Goal: Information Seeking & Learning: Learn about a topic

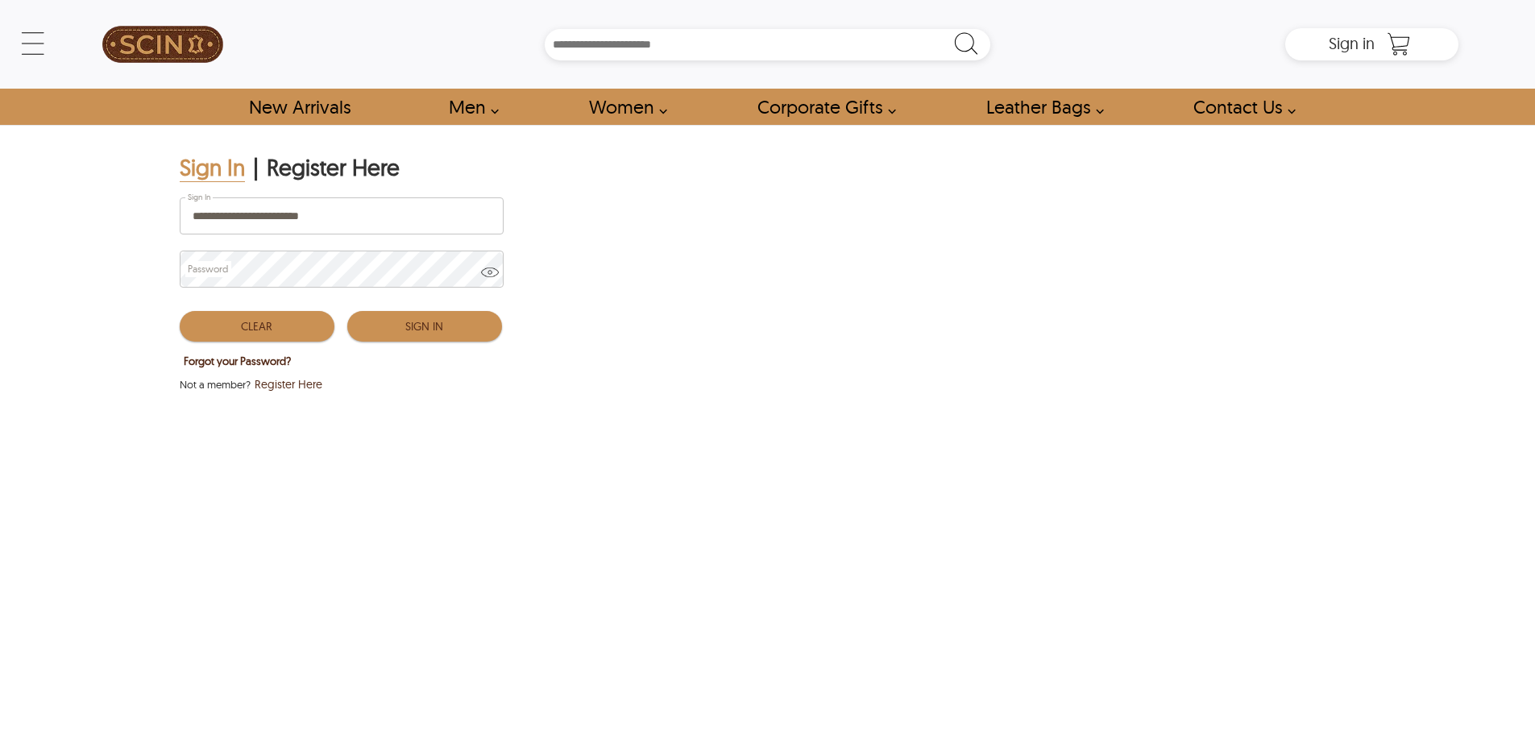
click at [383, 328] on button "Sign In" at bounding box center [424, 326] width 155 height 31
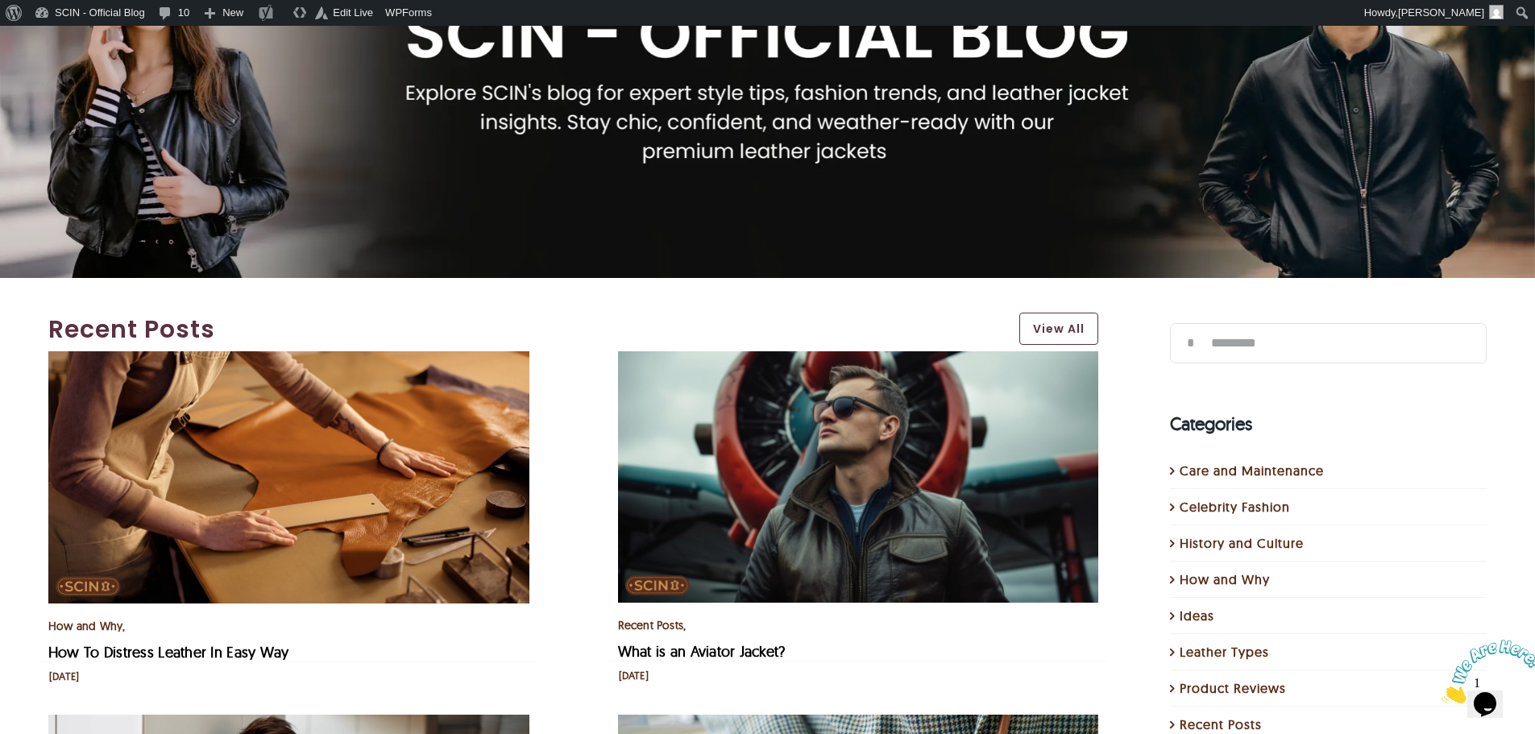
scroll to position [322, 0]
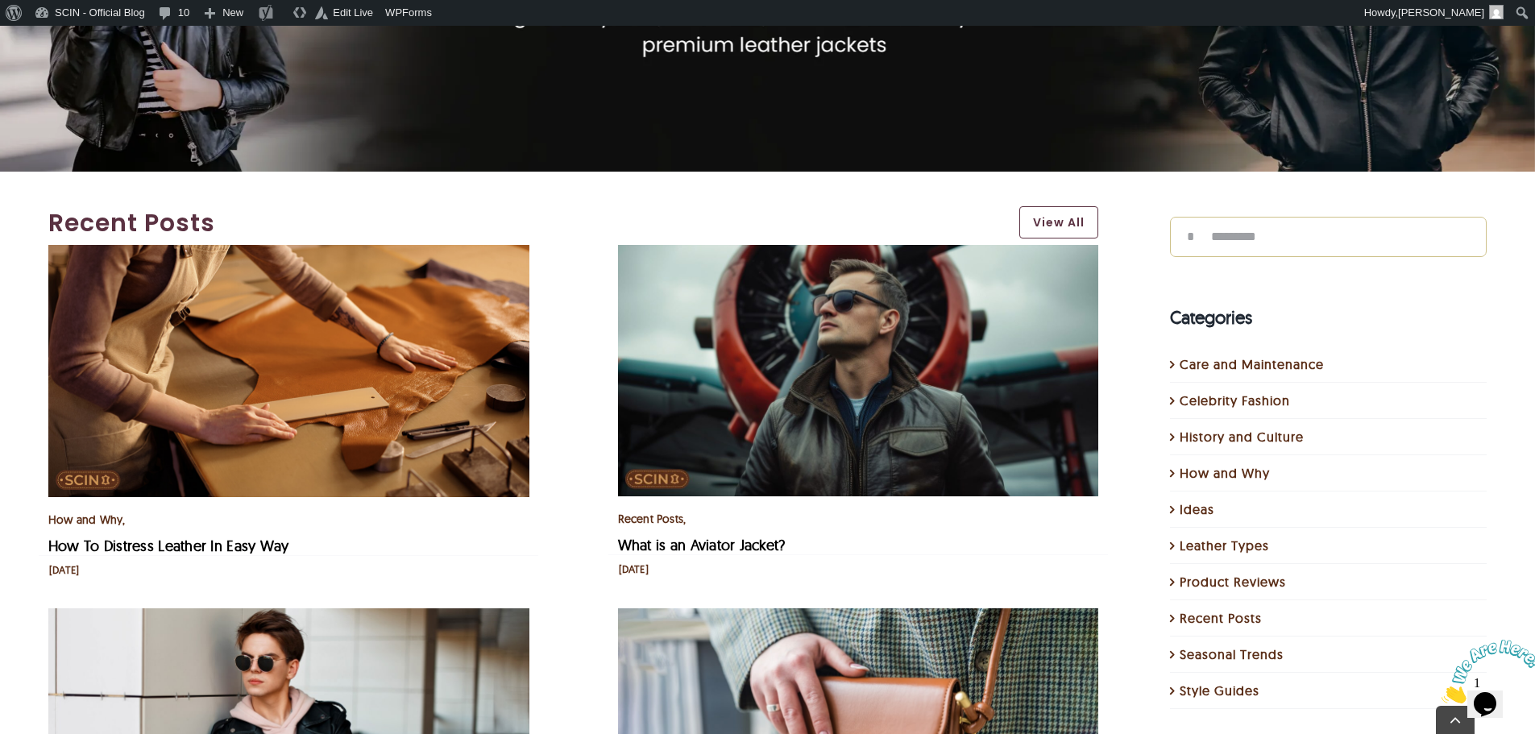
click at [1312, 218] on input "Search for:" at bounding box center [1328, 237] width 317 height 40
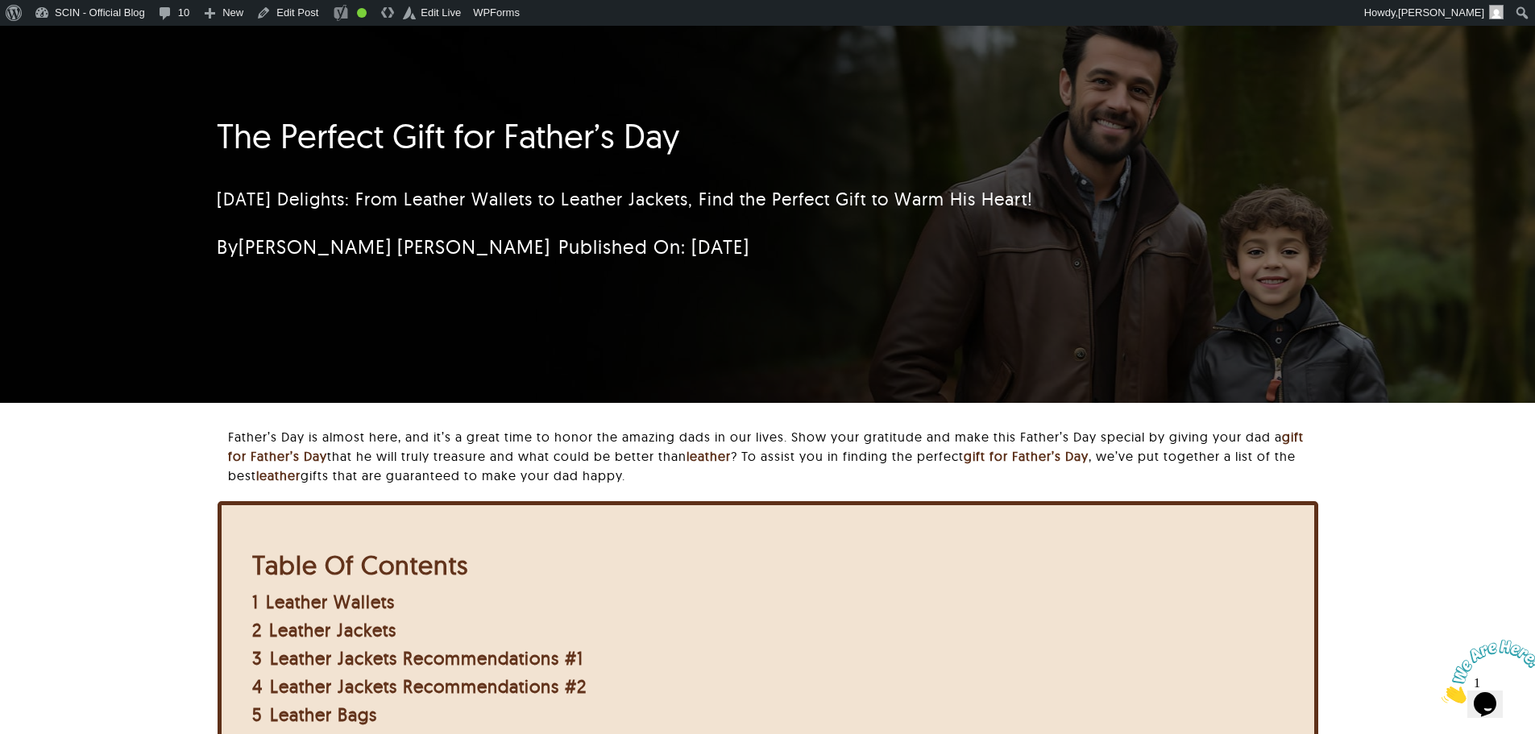
scroll to position [81, 0]
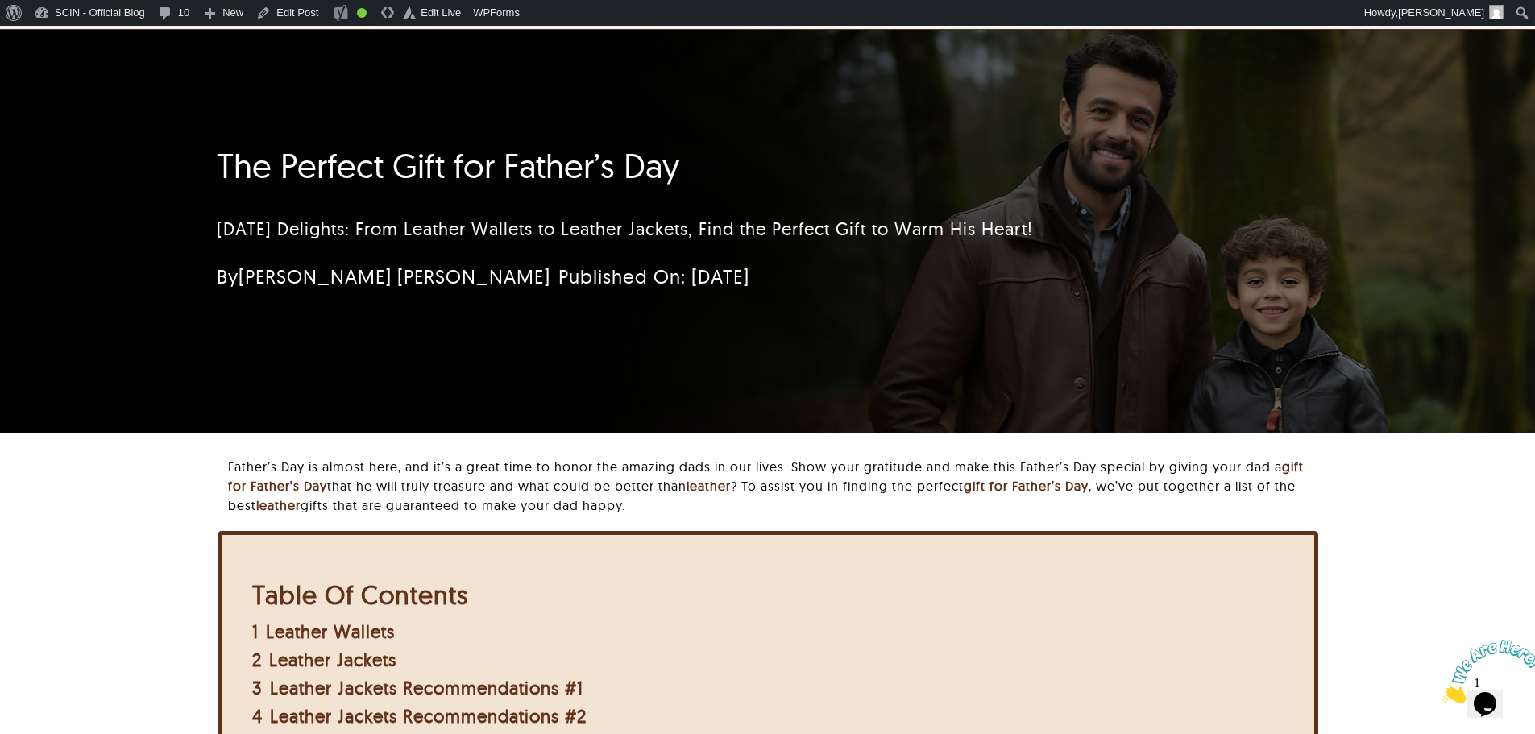
drag, startPoint x: 354, startPoint y: 248, endPoint x: 696, endPoint y: 369, distance: 362.3
click at [696, 369] on div "The Perfect Gift for Father’s Day Father's Day Delights: From Leather Wallets t…" at bounding box center [767, 231] width 1145 height 403
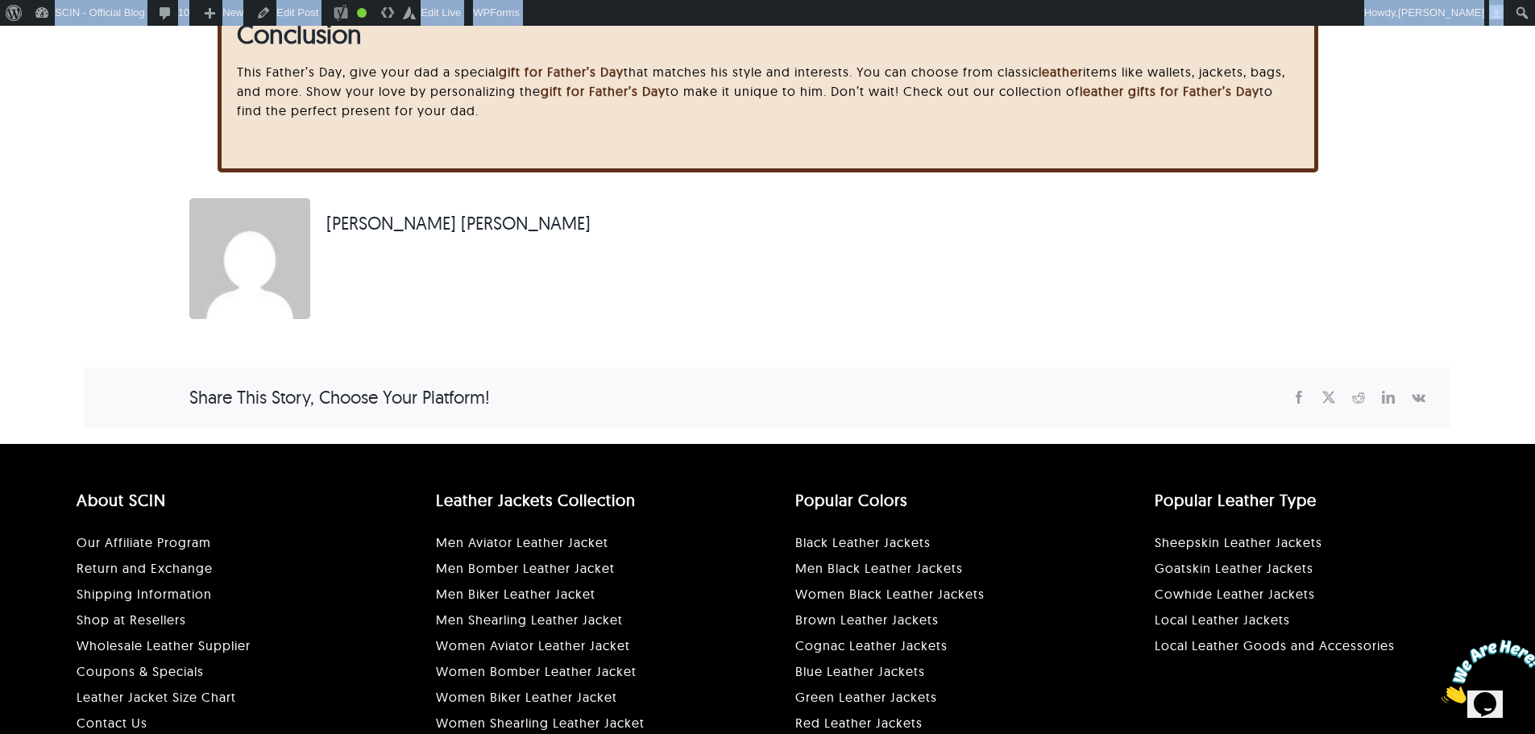
scroll to position [4007, 0]
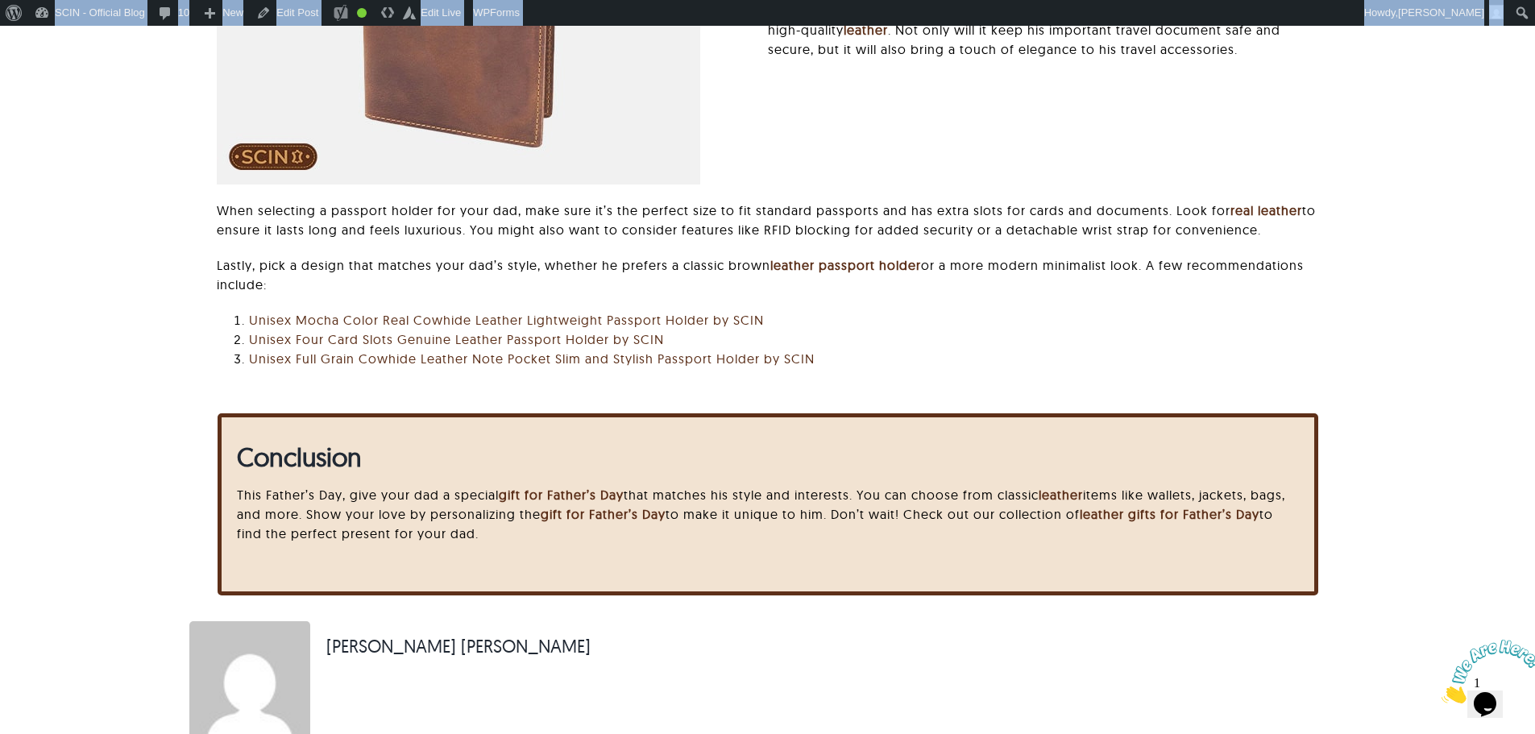
drag, startPoint x: 193, startPoint y: 241, endPoint x: 1021, endPoint y: 560, distance: 887.5
copy div "The Perfect Gift for Father’s Day Father's Day Delights: From Leather Wallets t…"
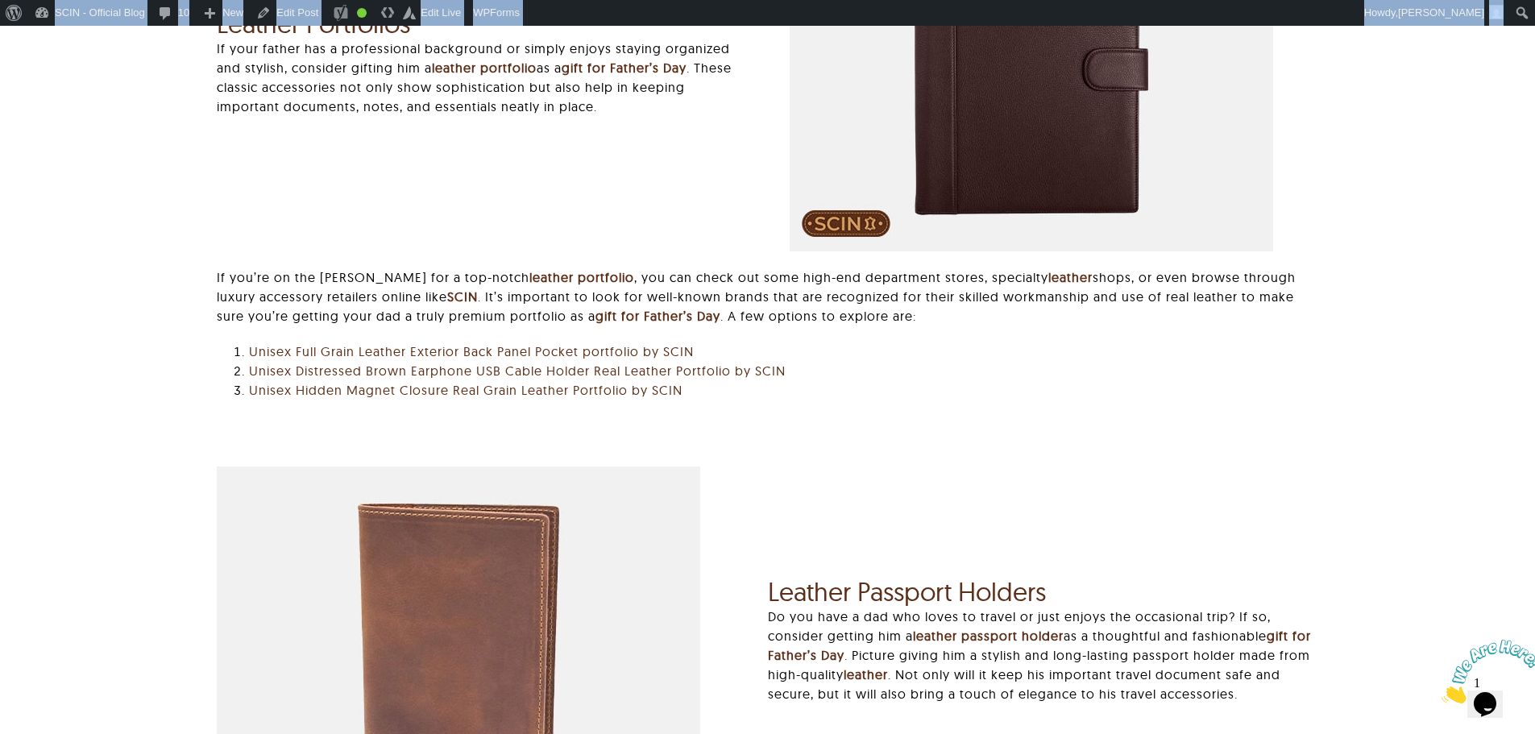
scroll to position [84, 0]
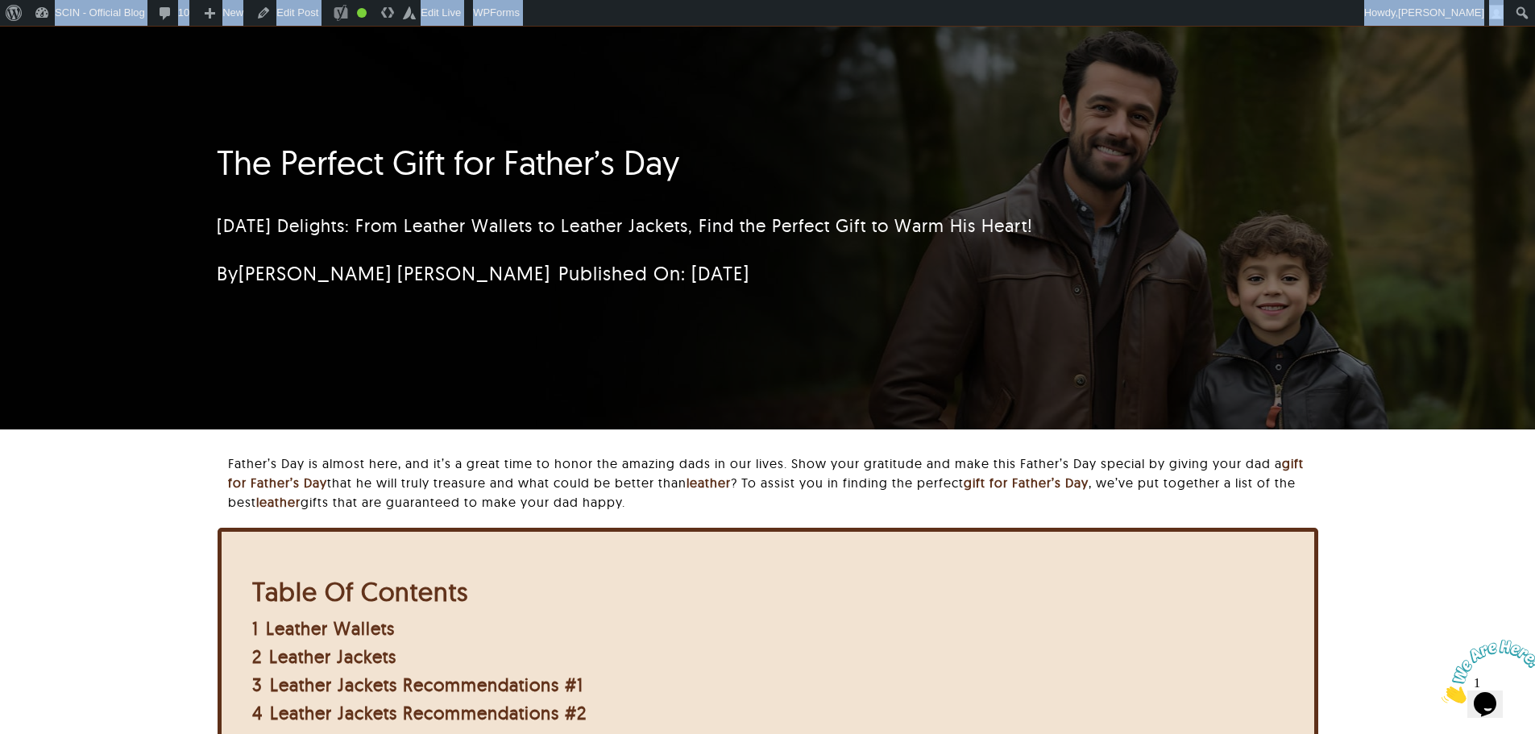
click at [760, 253] on div "Father's Day Delights: From Leather Wallets to Leather Jackets, Find the Perfec…" at bounding box center [672, 226] width 910 height 62
drag, startPoint x: 715, startPoint y: 267, endPoint x: 222, endPoint y: 209, distance: 496.5
click at [222, 209] on div "The Perfect Gift for Father’s Day Father's Day Delights: From Leather Wallets t…" at bounding box center [672, 220] width 910 height 171
click at [216, 210] on div "The Perfect Gift for Father’s Day Father's Day Delights: From Leather Wallets t…" at bounding box center [672, 220] width 954 height 171
drag, startPoint x: 208, startPoint y: 218, endPoint x: 1146, endPoint y: 224, distance: 938.6
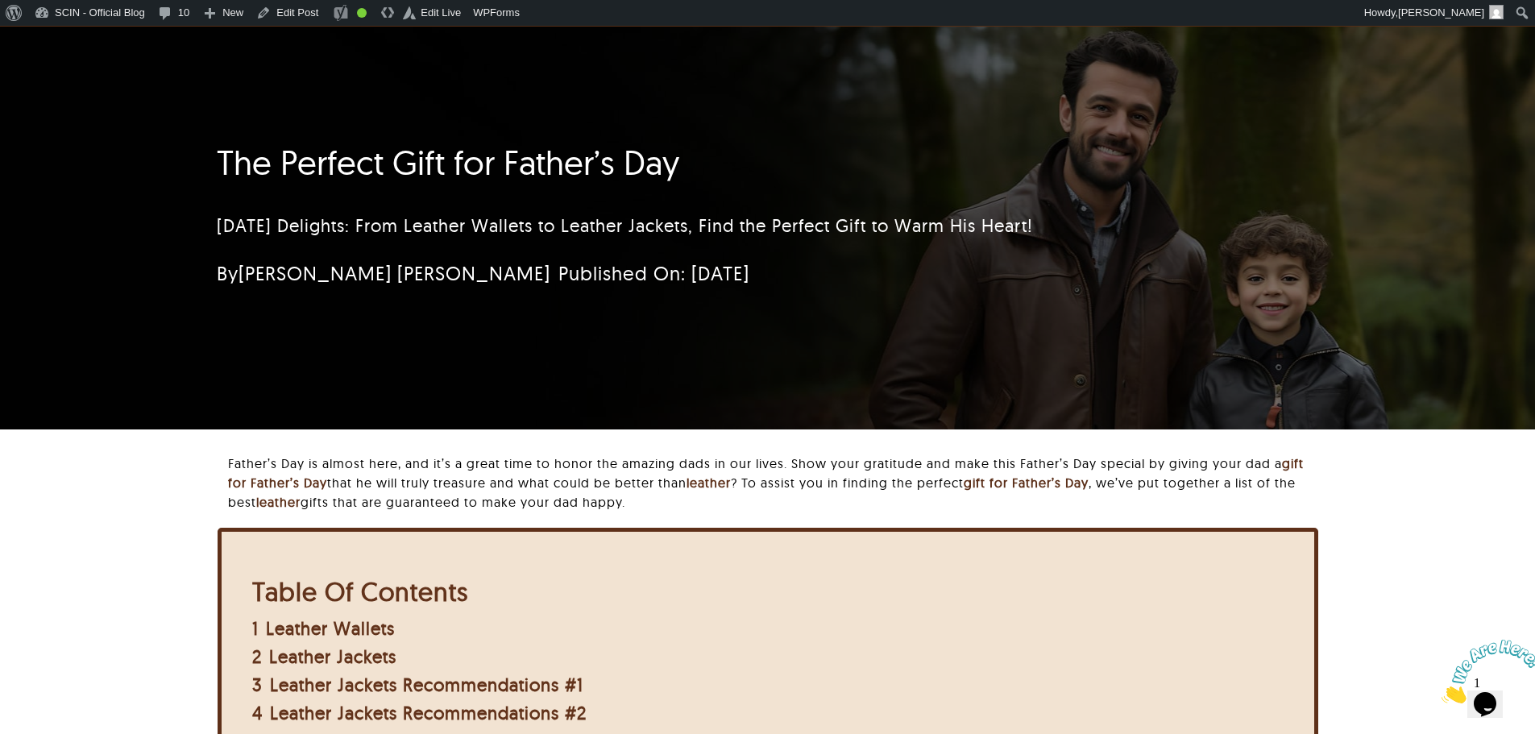
click at [1146, 224] on div "The Perfect Gift for Father’s Day Father's Day Delights: From Leather Wallets t…" at bounding box center [672, 220] width 954 height 171
click at [1076, 230] on p "Father's Day Delights: From Leather Wallets to Leather Jackets, Find the Perfec…" at bounding box center [672, 226] width 910 height 27
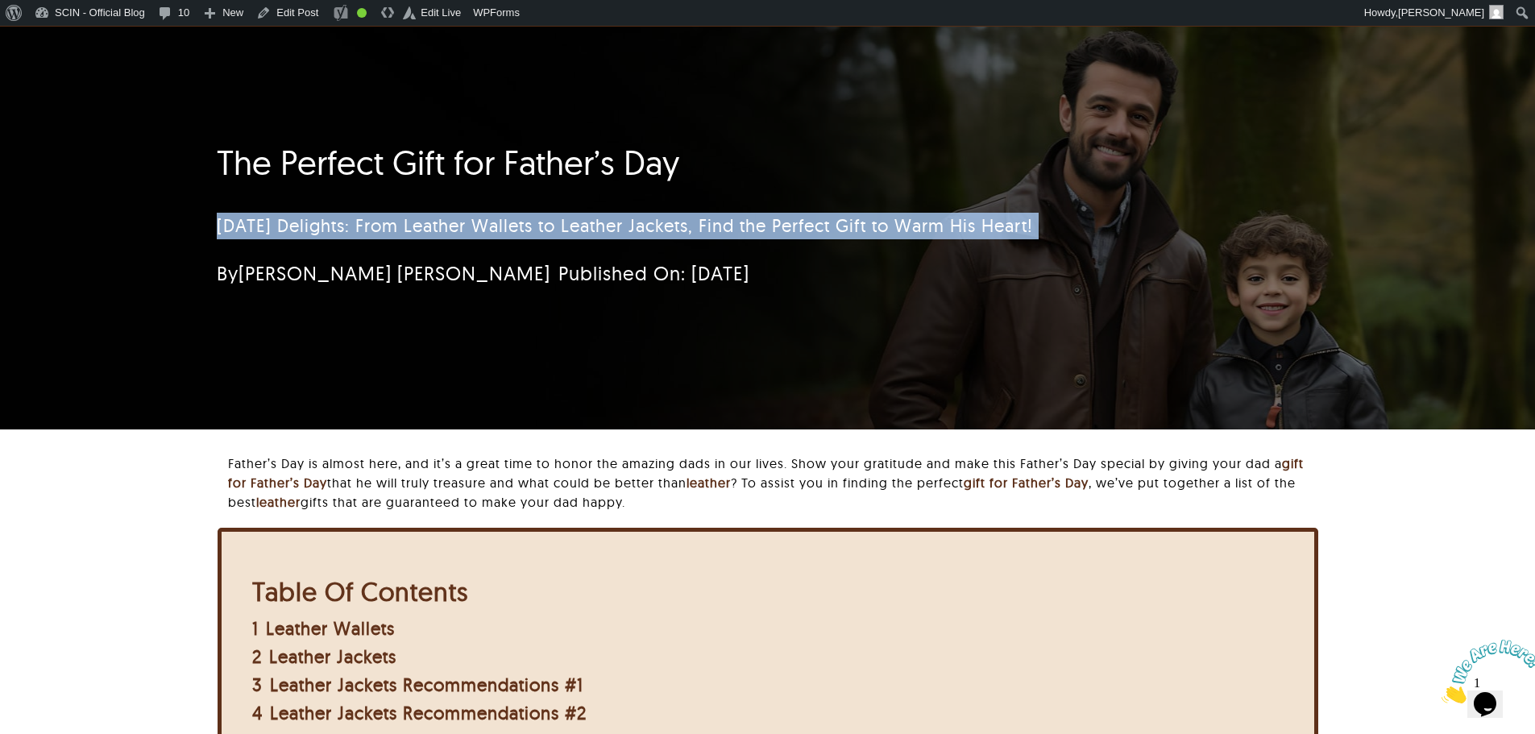
click at [1076, 230] on p "Father's Day Delights: From Leather Wallets to Leather Jackets, Find the Perfec…" at bounding box center [672, 226] width 910 height 27
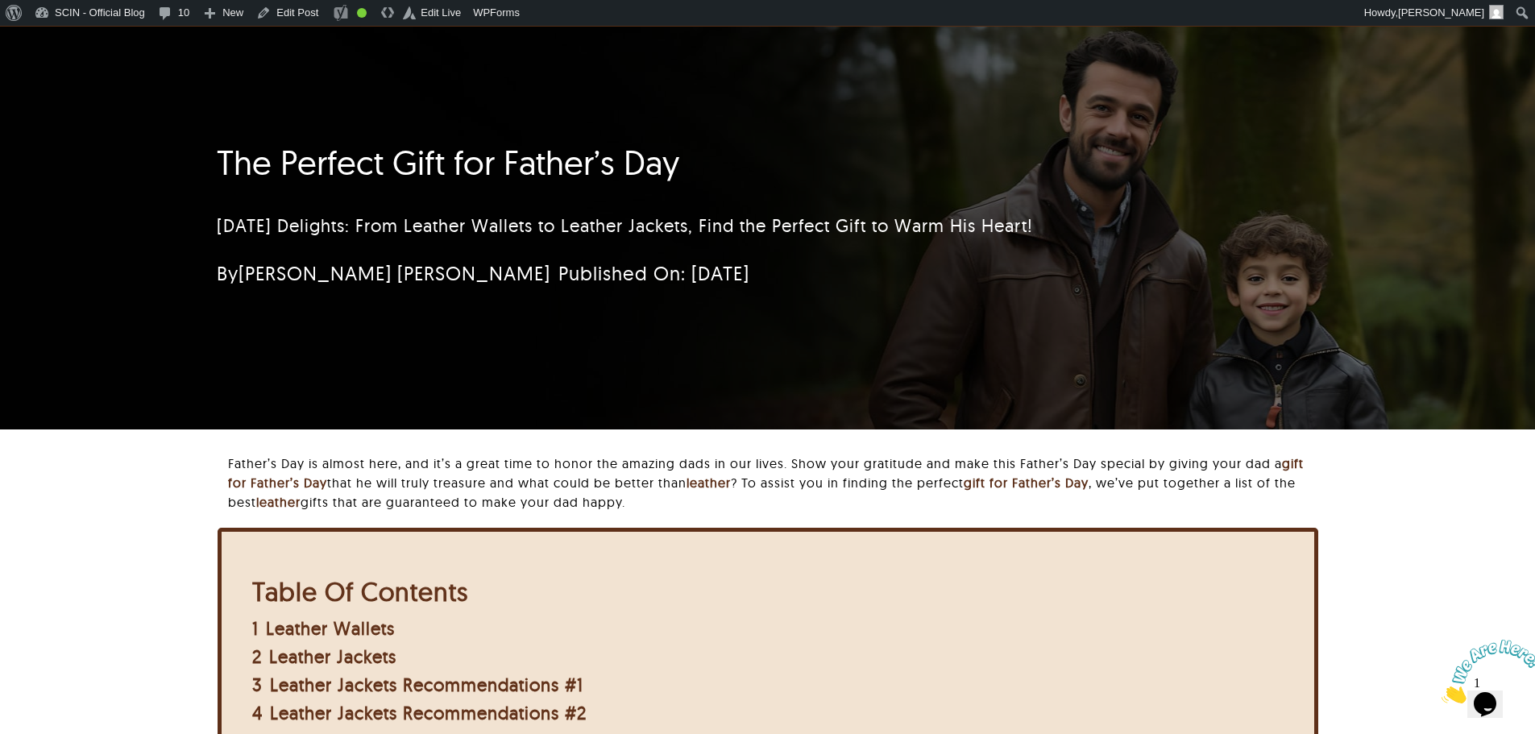
click at [629, 176] on h1 "The Perfect Gift for Father’s Day" at bounding box center [672, 163] width 910 height 40
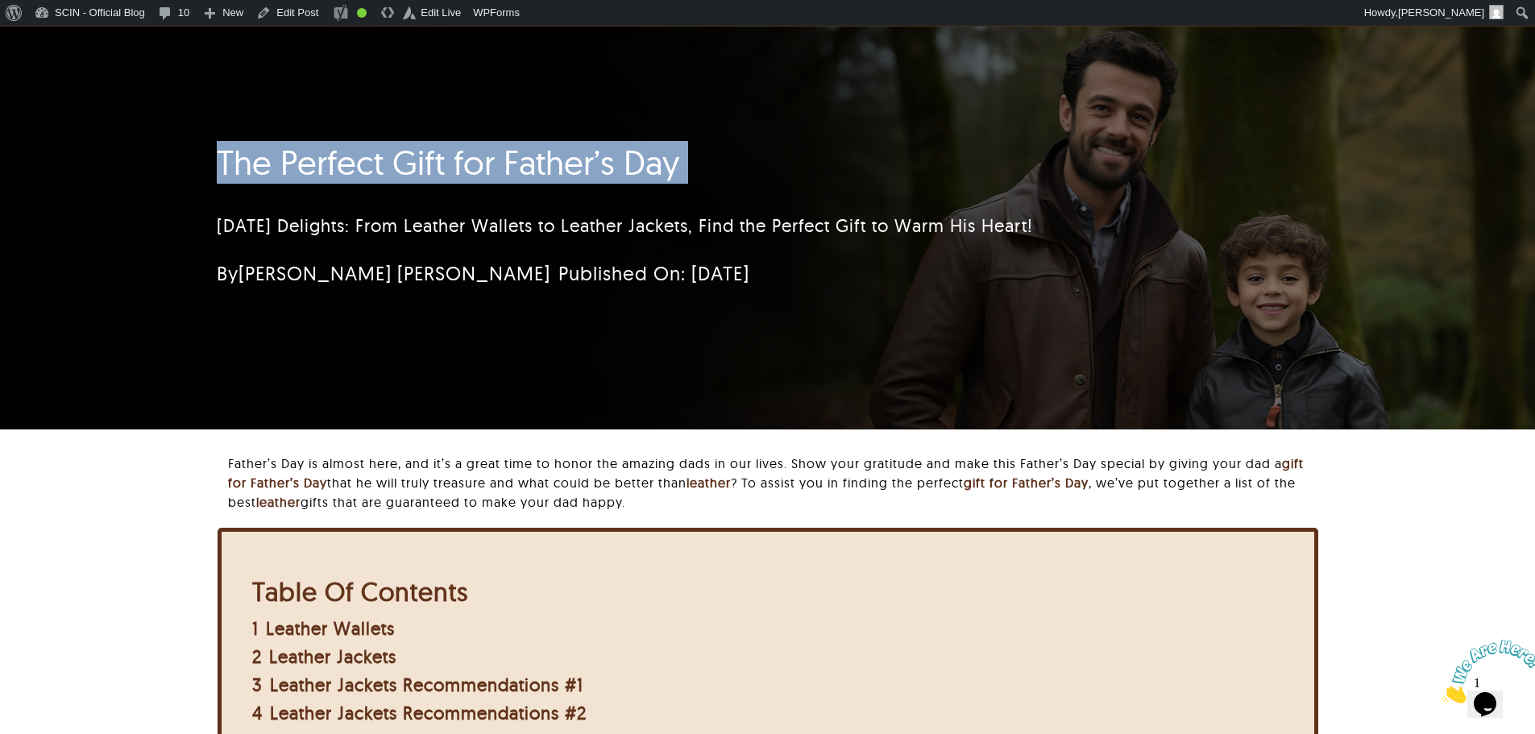
click at [629, 176] on h1 "The Perfect Gift for Father’s Day" at bounding box center [672, 163] width 910 height 40
click at [339, 168] on h1 "The Perfect Gift for Father’s Day" at bounding box center [672, 163] width 910 height 40
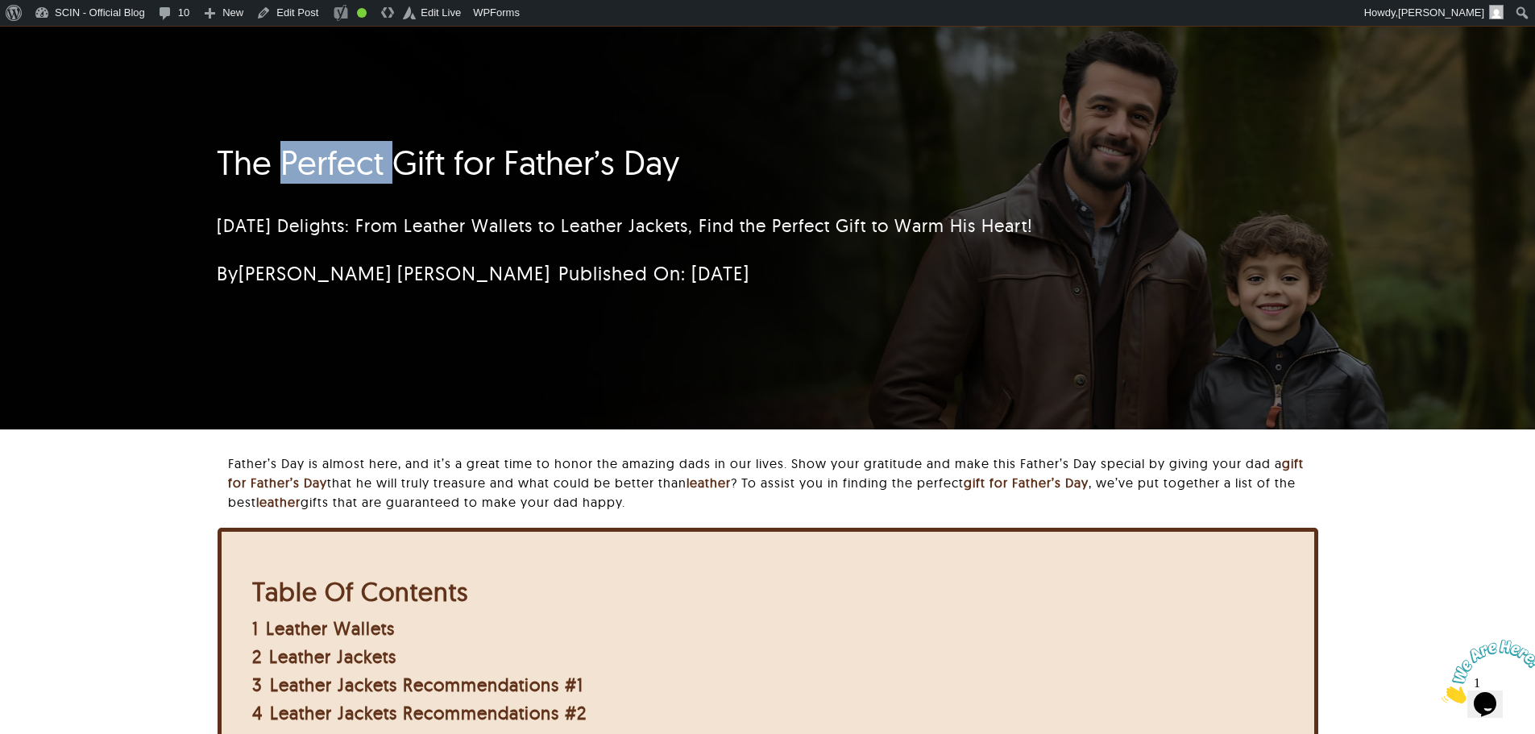
click at [339, 168] on h1 "The Perfect Gift for Father’s Day" at bounding box center [672, 163] width 910 height 40
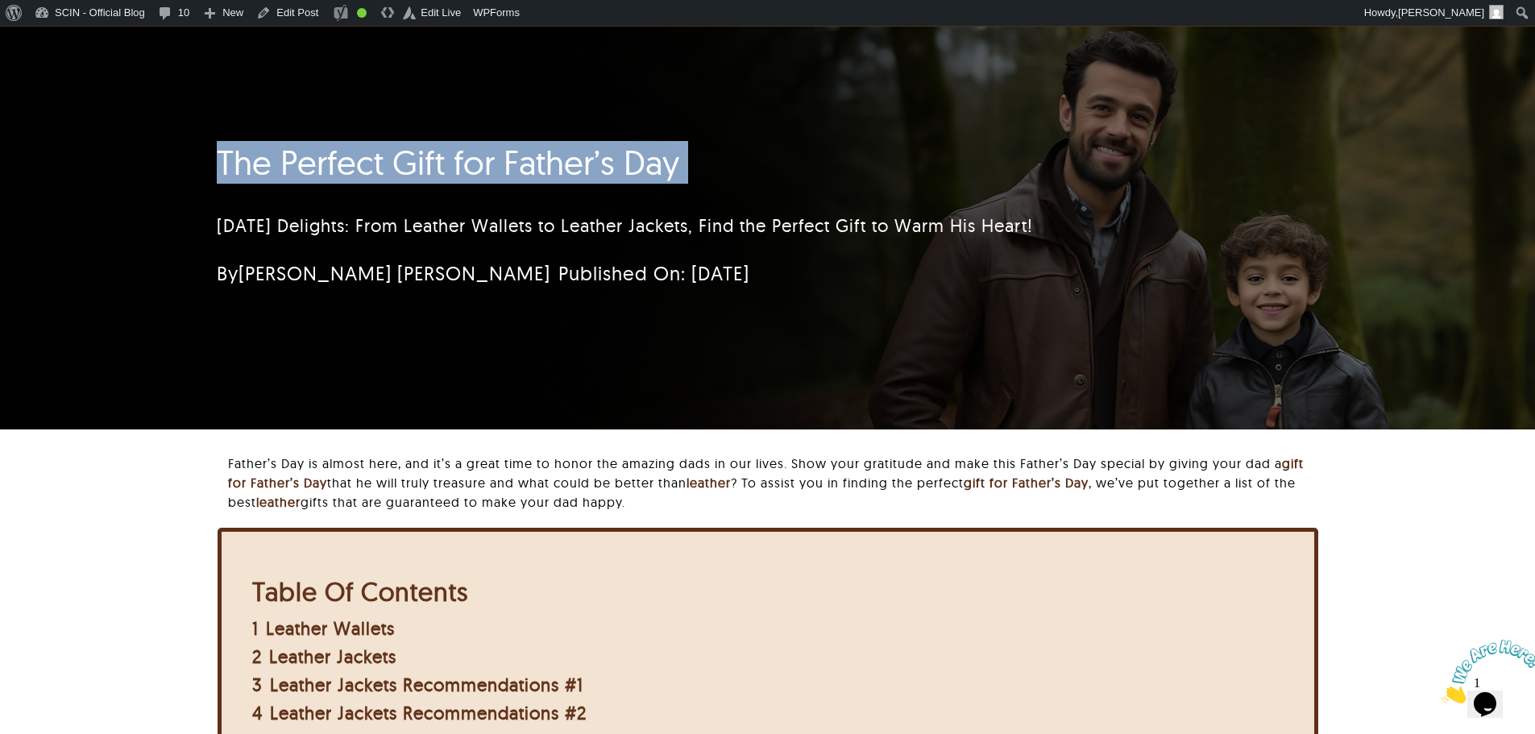
click at [339, 168] on h1 "The Perfect Gift for Father’s Day" at bounding box center [672, 163] width 910 height 40
click at [279, 13] on link "Edit Post" at bounding box center [287, 13] width 75 height 26
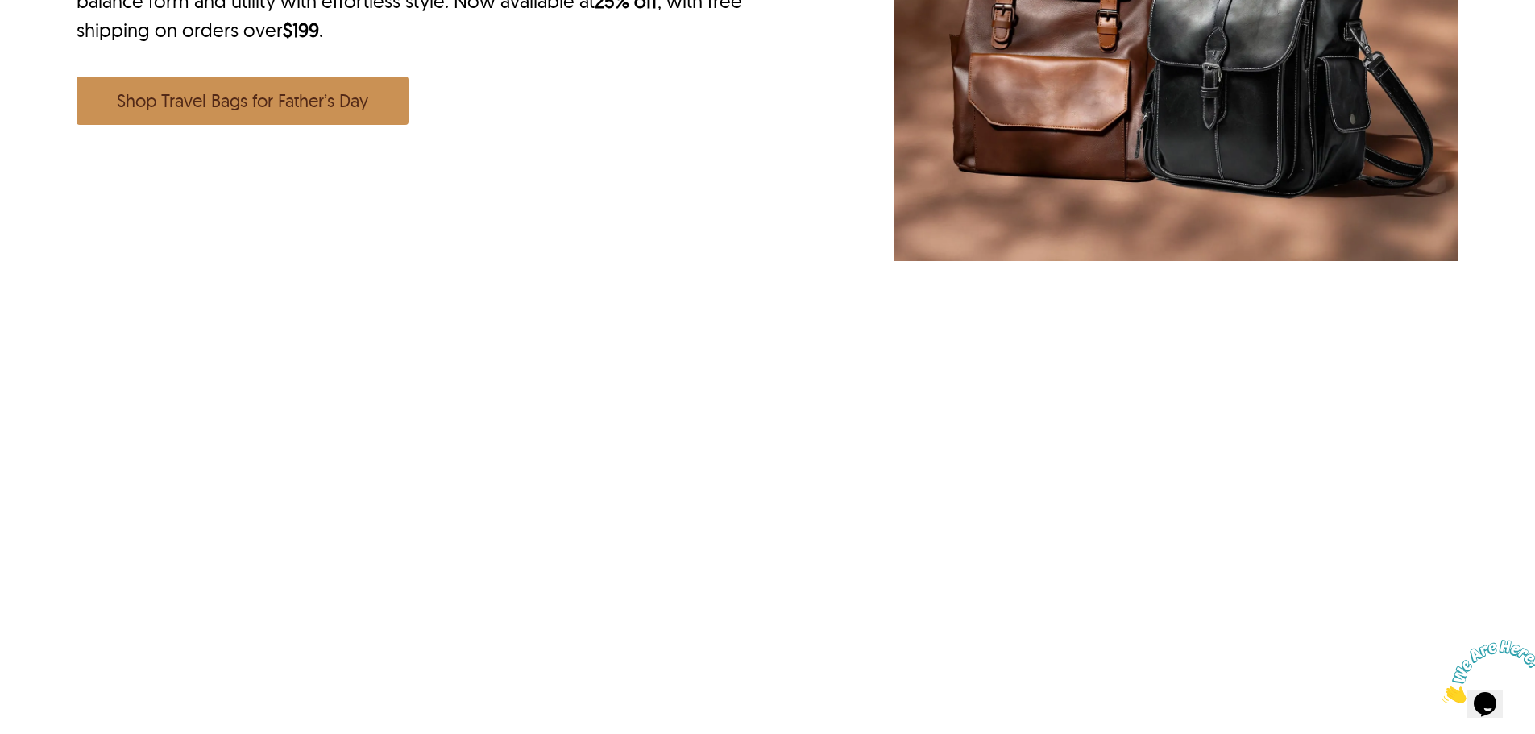
scroll to position [2095, 0]
